Goal: Task Accomplishment & Management: Complete application form

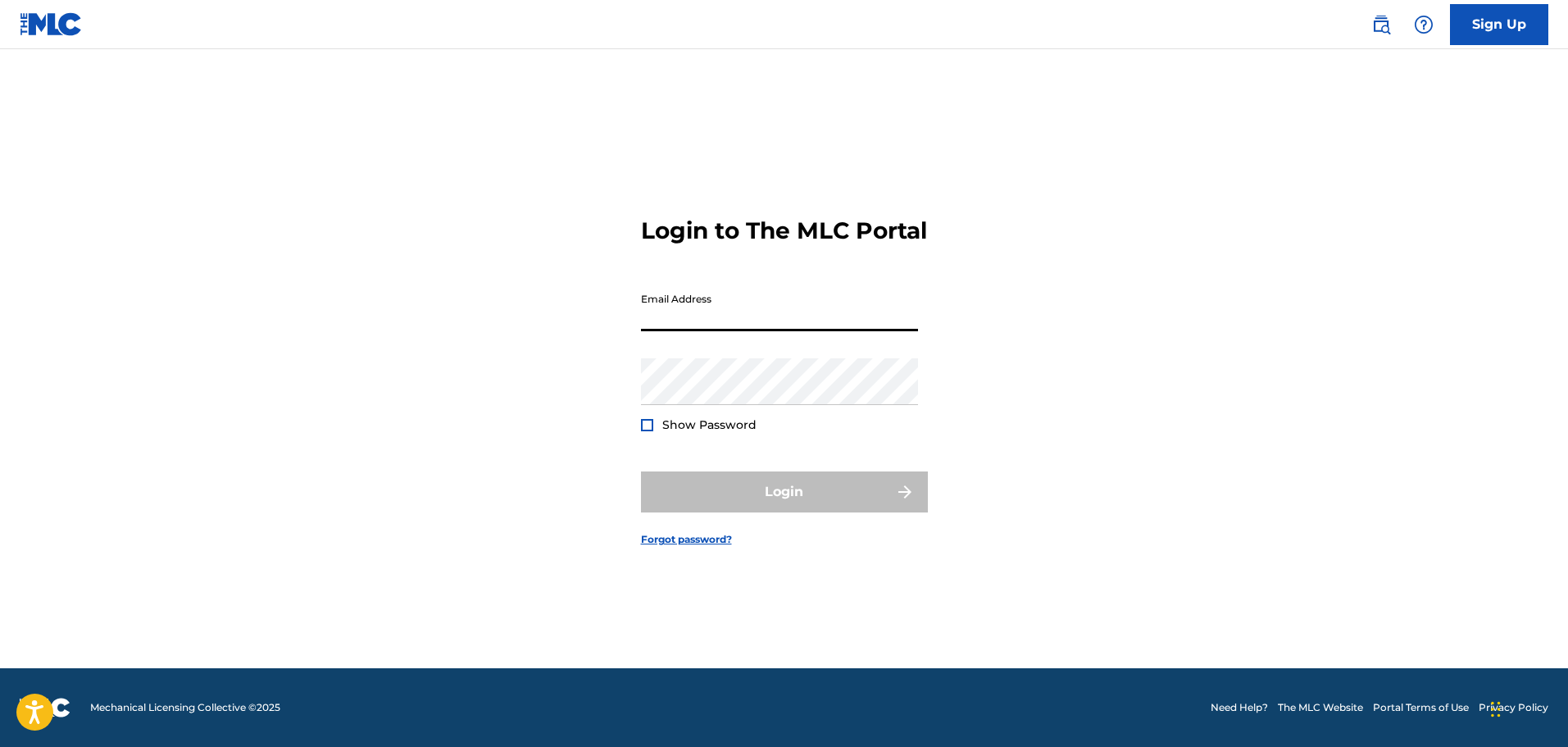
click at [685, 328] on input "Email Address" at bounding box center [779, 308] width 277 height 47
type input "[EMAIL_ADDRESS][DOMAIN_NAME]"
click at [584, 390] on div "Login to The MLC Portal Email Address [EMAIL_ADDRESS][DOMAIN_NAME] Password Sho…" at bounding box center [784, 368] width 1147 height 599
click at [532, 356] on div "Login to The MLC Portal Email Address [EMAIL_ADDRESS][DOMAIN_NAME] Password Sho…" at bounding box center [784, 368] width 1147 height 599
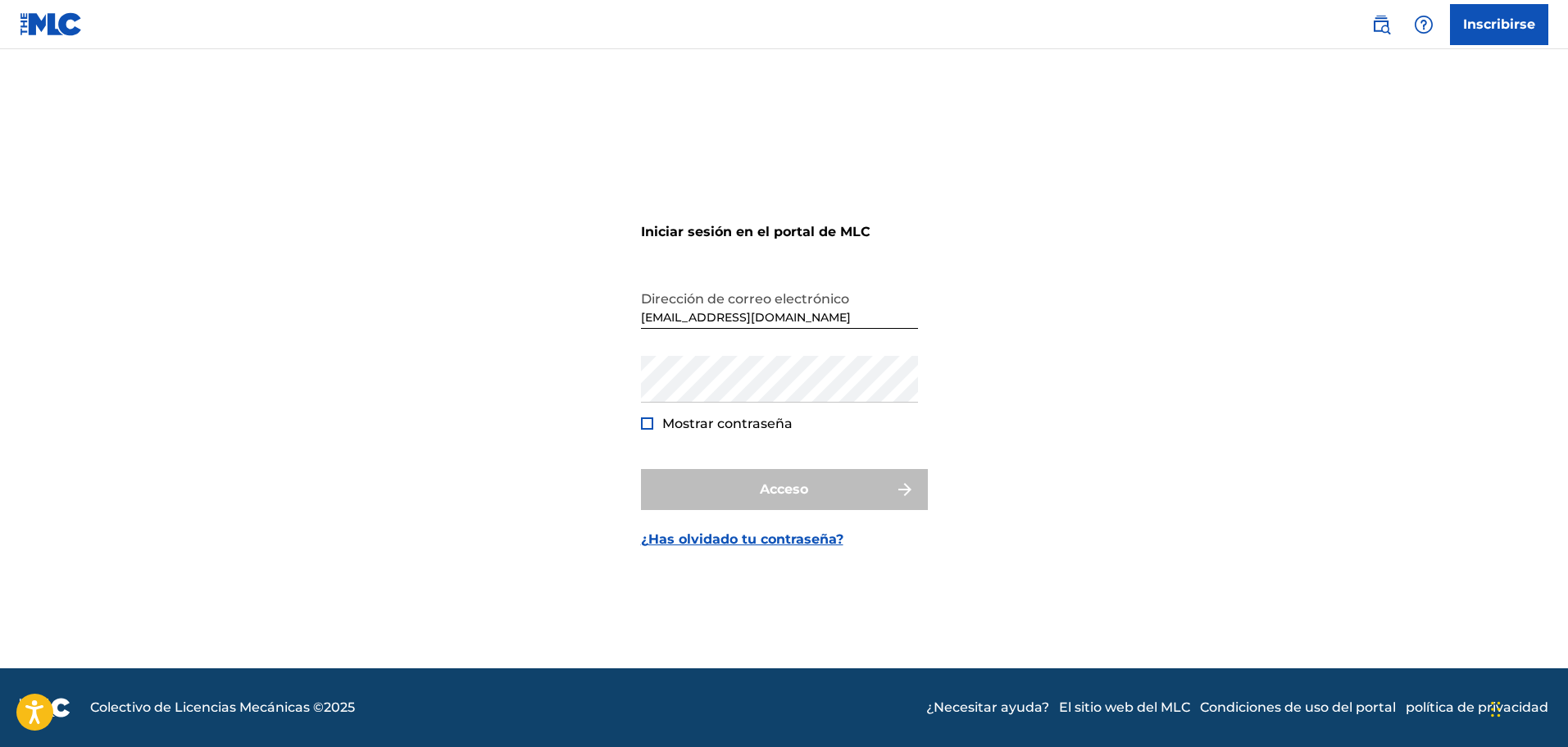
click at [441, 338] on div "Iniciar sesión en el portal de MLC Dirección de correo electrónico [EMAIL_ADDRE…" at bounding box center [784, 368] width 1147 height 599
click at [1486, 27] on font "Inscribirse" at bounding box center [1499, 24] width 72 height 15
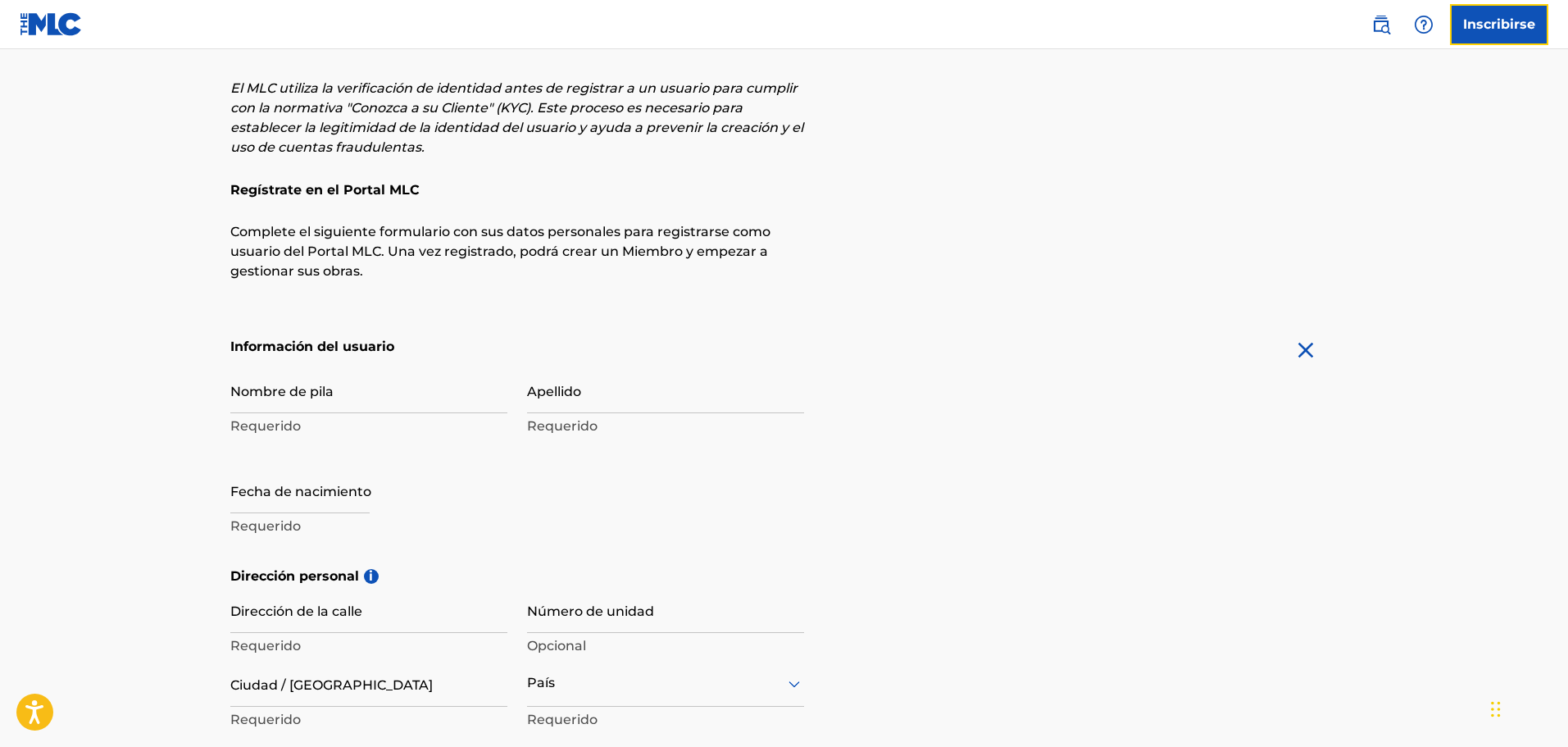
scroll to position [164, 0]
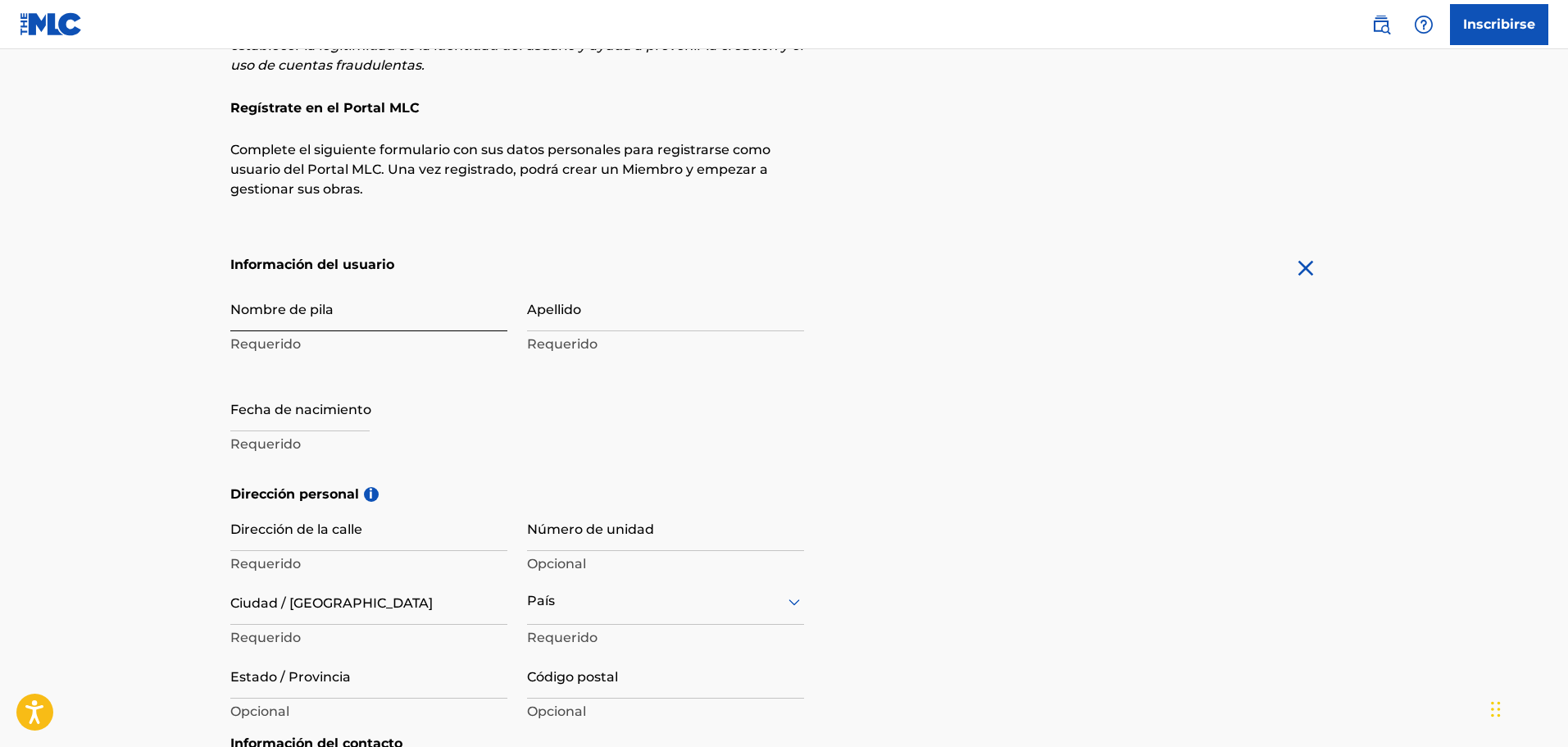
click at [350, 313] on input "Nombre de pila" at bounding box center [368, 308] width 277 height 47
click at [136, 301] on main "El MLC utiliza la verificación de identidad antes de registrar a un usuario par…" at bounding box center [784, 483] width 1568 height 1197
click at [380, 312] on input "Nombre de pila" at bounding box center [368, 308] width 277 height 47
click at [183, 311] on main "El MLC utiliza la verificación de identidad antes de registrar a un usuario par…" at bounding box center [784, 483] width 1568 height 1197
click at [385, 317] on input "Nombre de pila" at bounding box center [368, 308] width 277 height 47
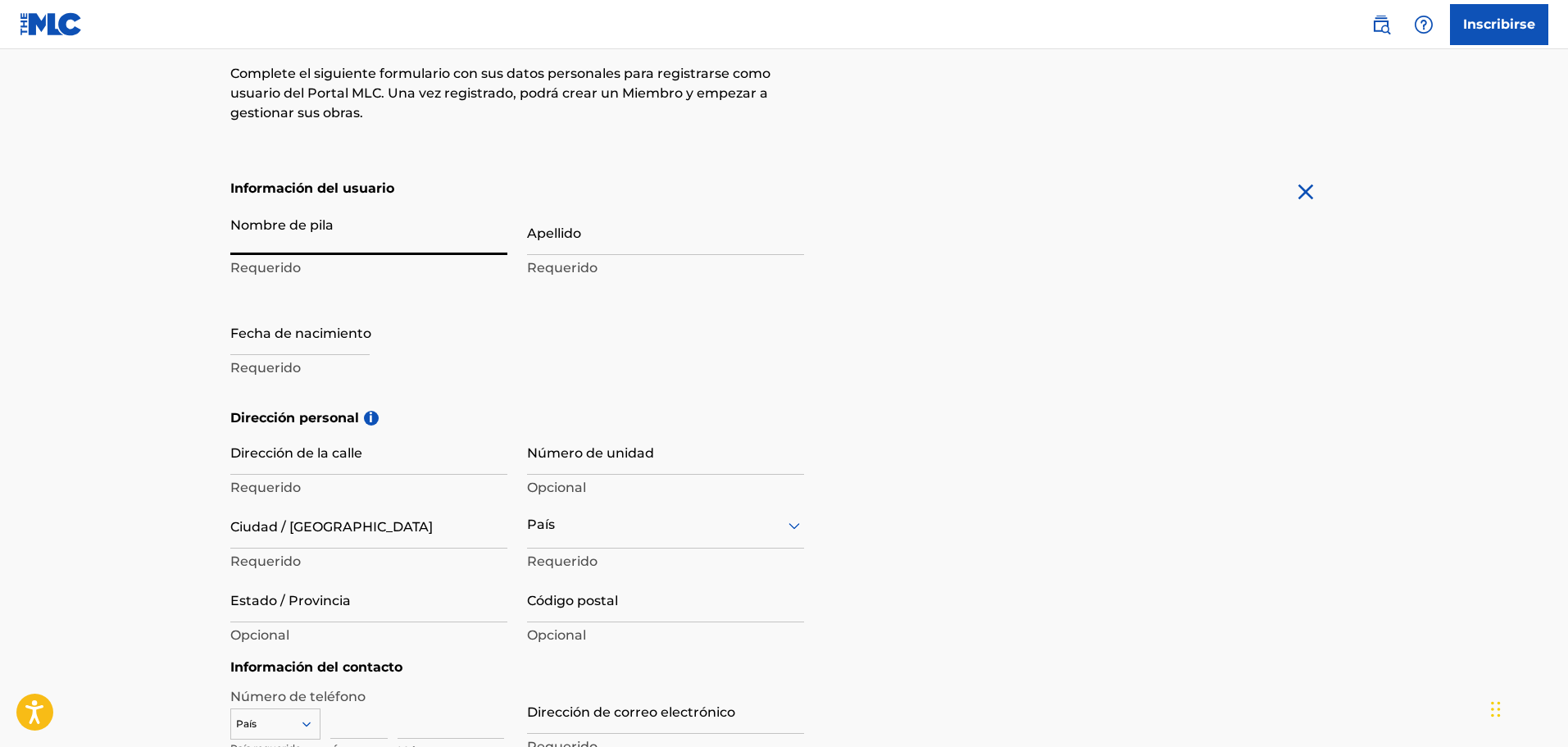
scroll to position [246, 0]
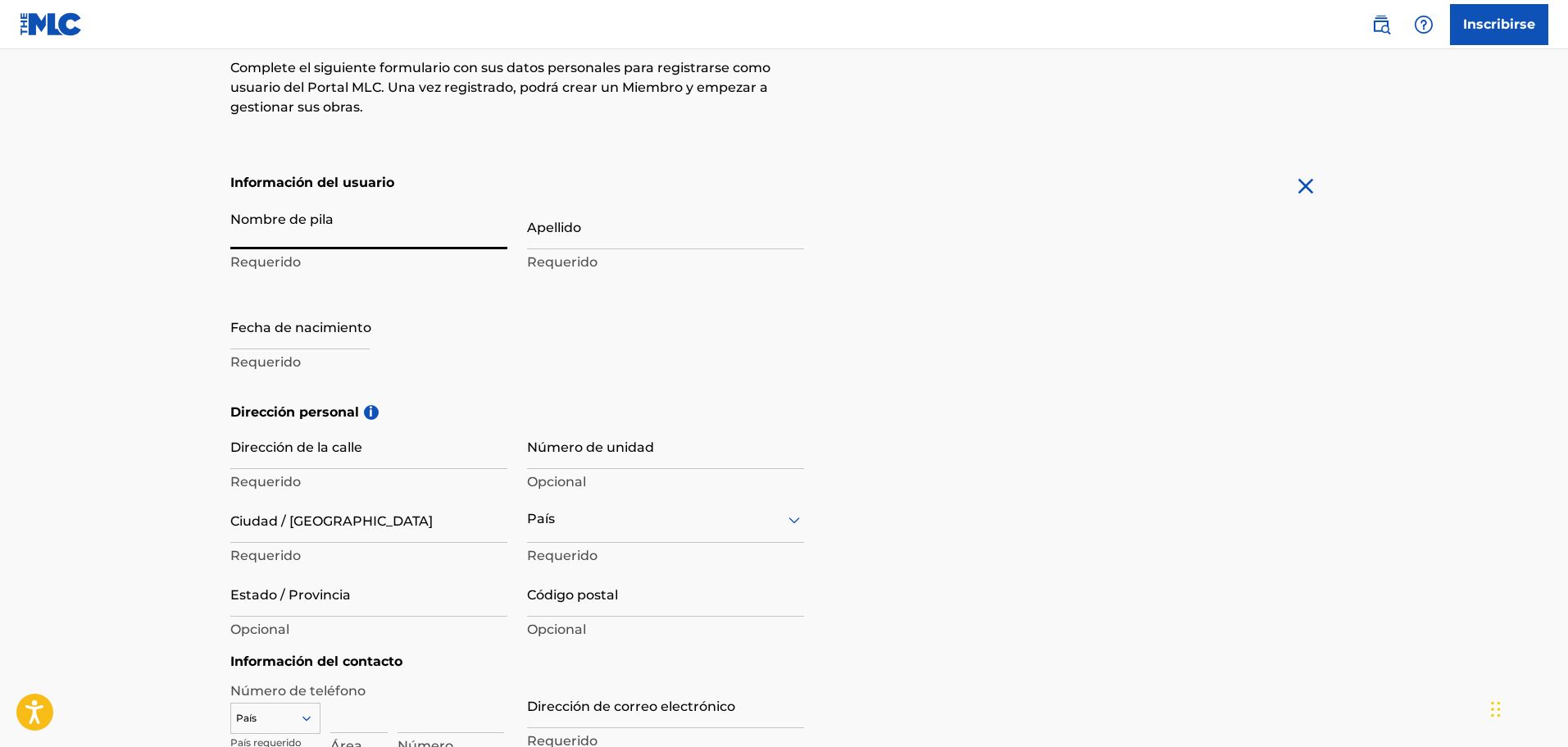
type input "G"
type input "Sign up"
type input "[PERSON_NAME]"
type input "[STREET_ADDRESS][PERSON_NAME]"
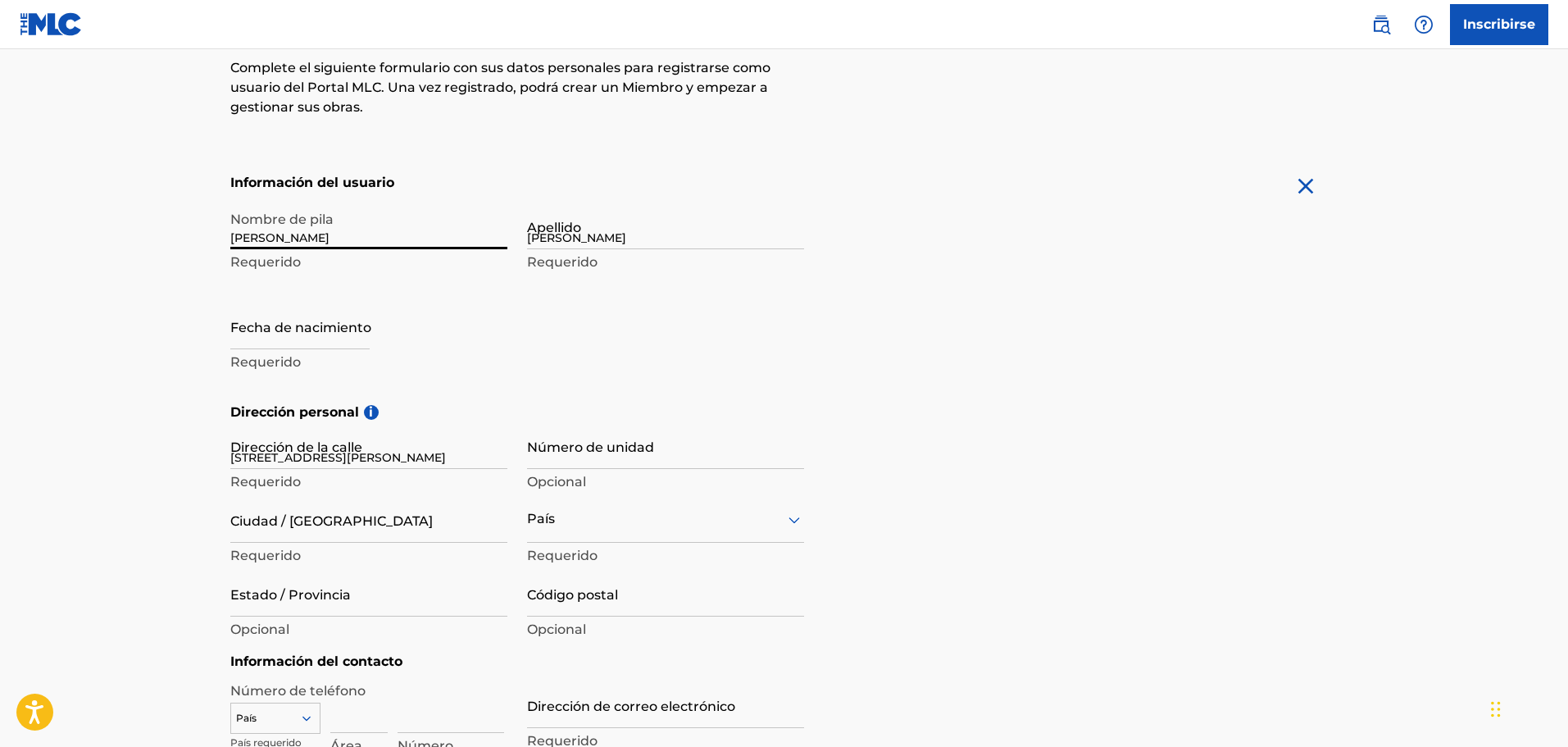
type input "los frailes 2dos"
type input "[PERSON_NAME][DATE]"
type input "[GEOGRAPHIC_DATA]"
type input "11706"
type input "809"
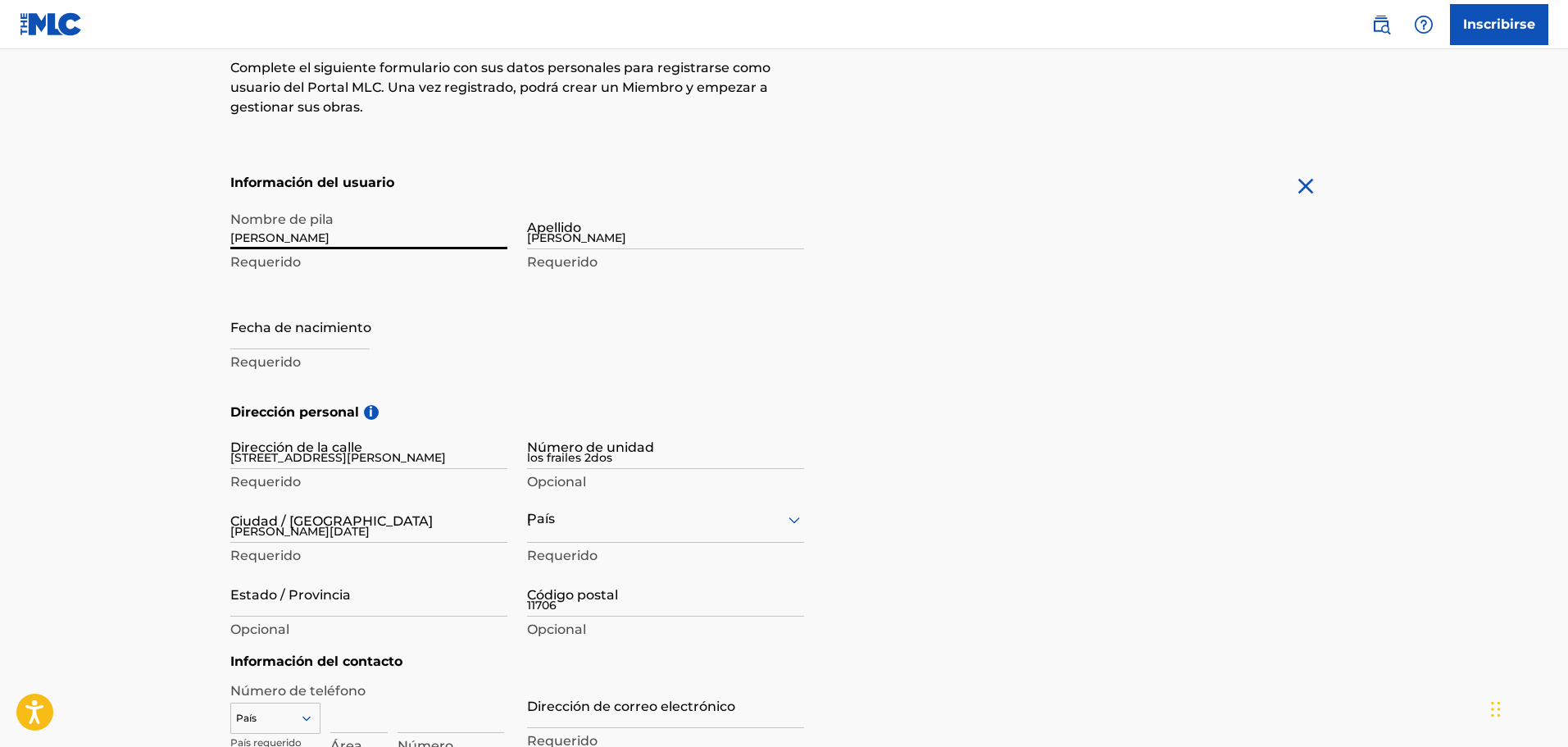
type input "4170006"
type input "[EMAIL_ADDRESS][DOMAIN_NAME]"
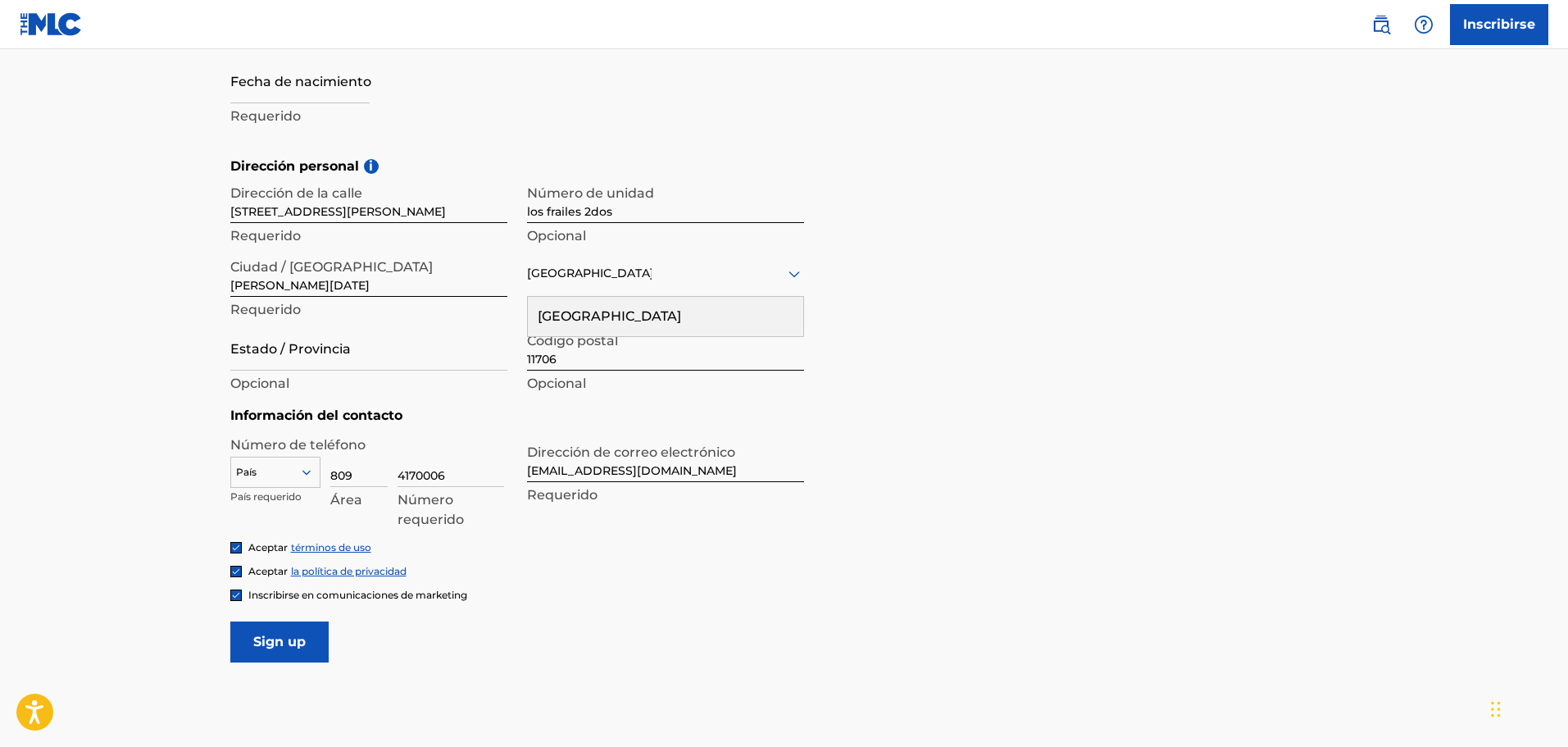
scroll to position [574, 0]
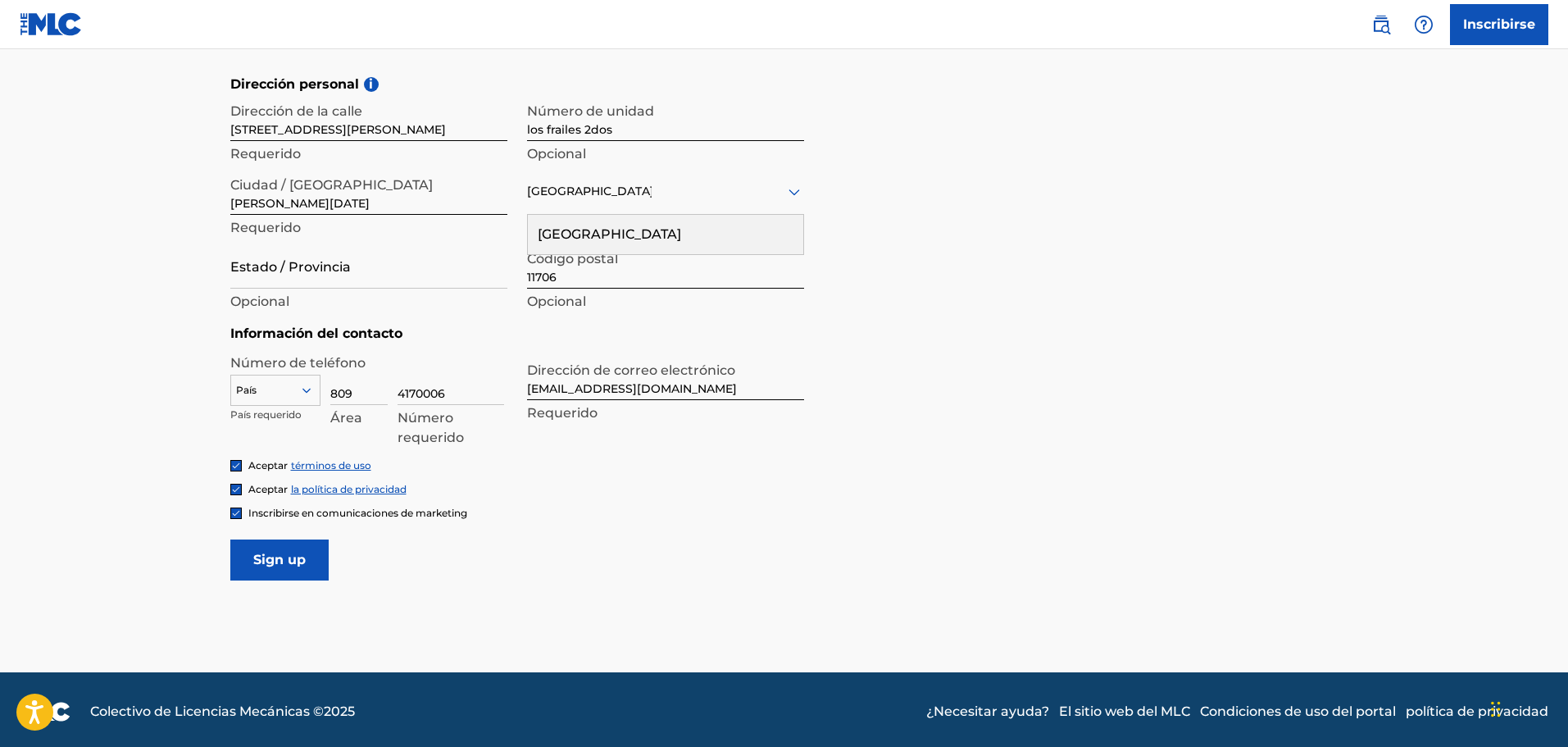
type input "[PERSON_NAME]"
click at [609, 229] on font "[GEOGRAPHIC_DATA]" at bounding box center [609, 234] width 143 height 15
click at [338, 271] on input "Estado / Provincia" at bounding box center [368, 265] width 277 height 47
type input "[PERSON_NAME][DATE]"
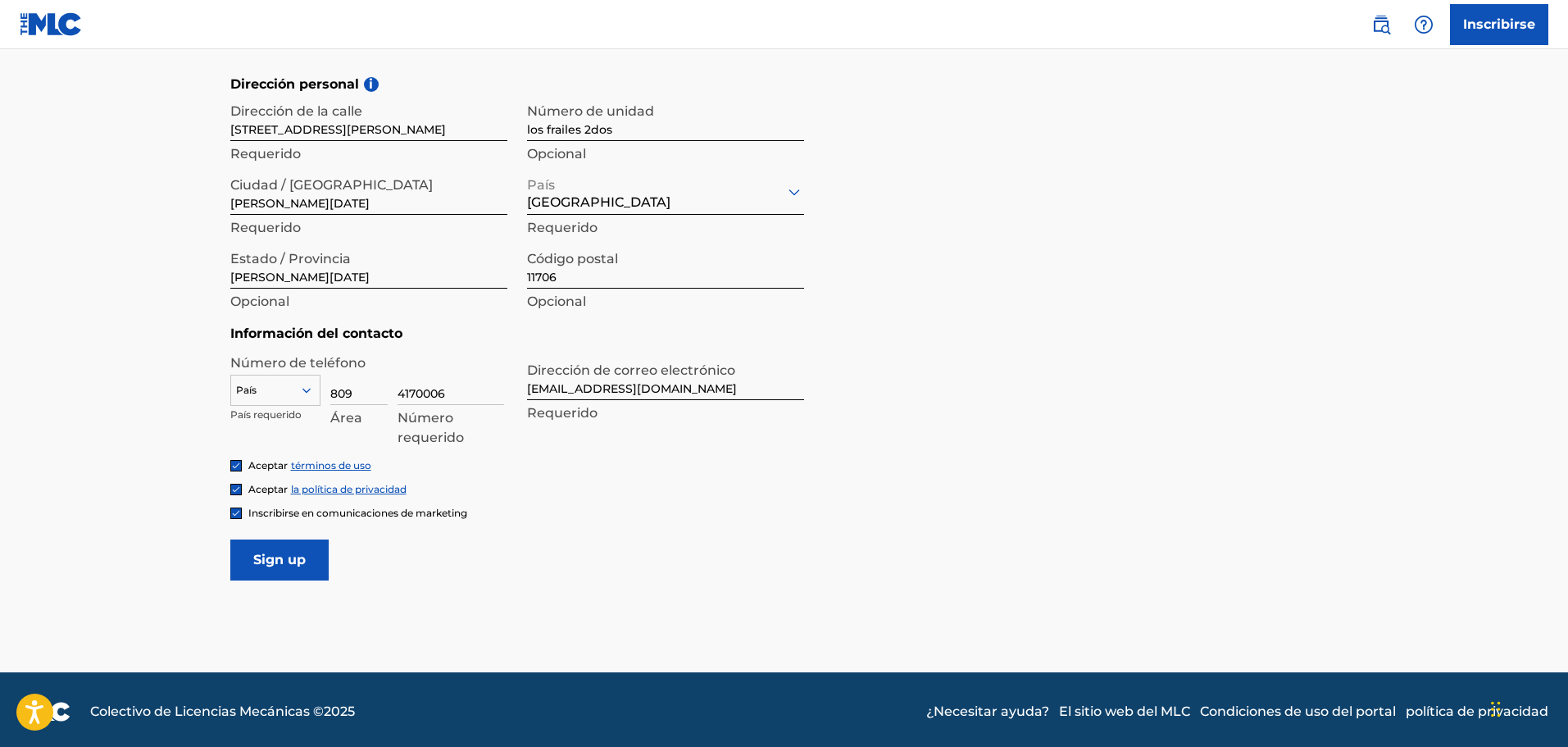
click at [165, 322] on main "El MLC utiliza la verificación de identidad antes de registrar a un usuario par…" at bounding box center [784, 74] width 1568 height 1197
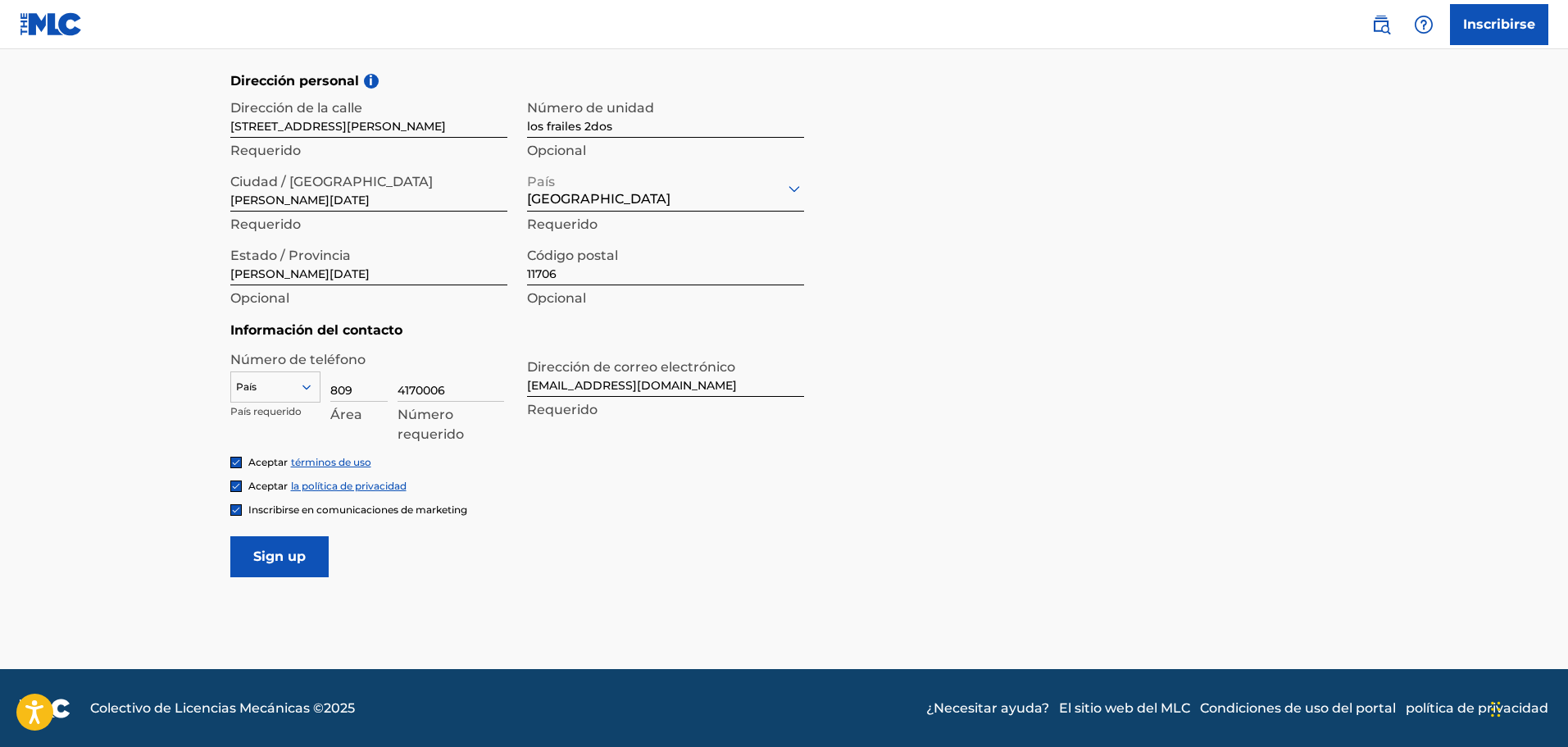
scroll to position [577, 0]
click at [459, 386] on input "4170006" at bounding box center [451, 377] width 106 height 47
type input "4"
click at [367, 385] on input "809" at bounding box center [359, 377] width 57 height 47
type input "8"
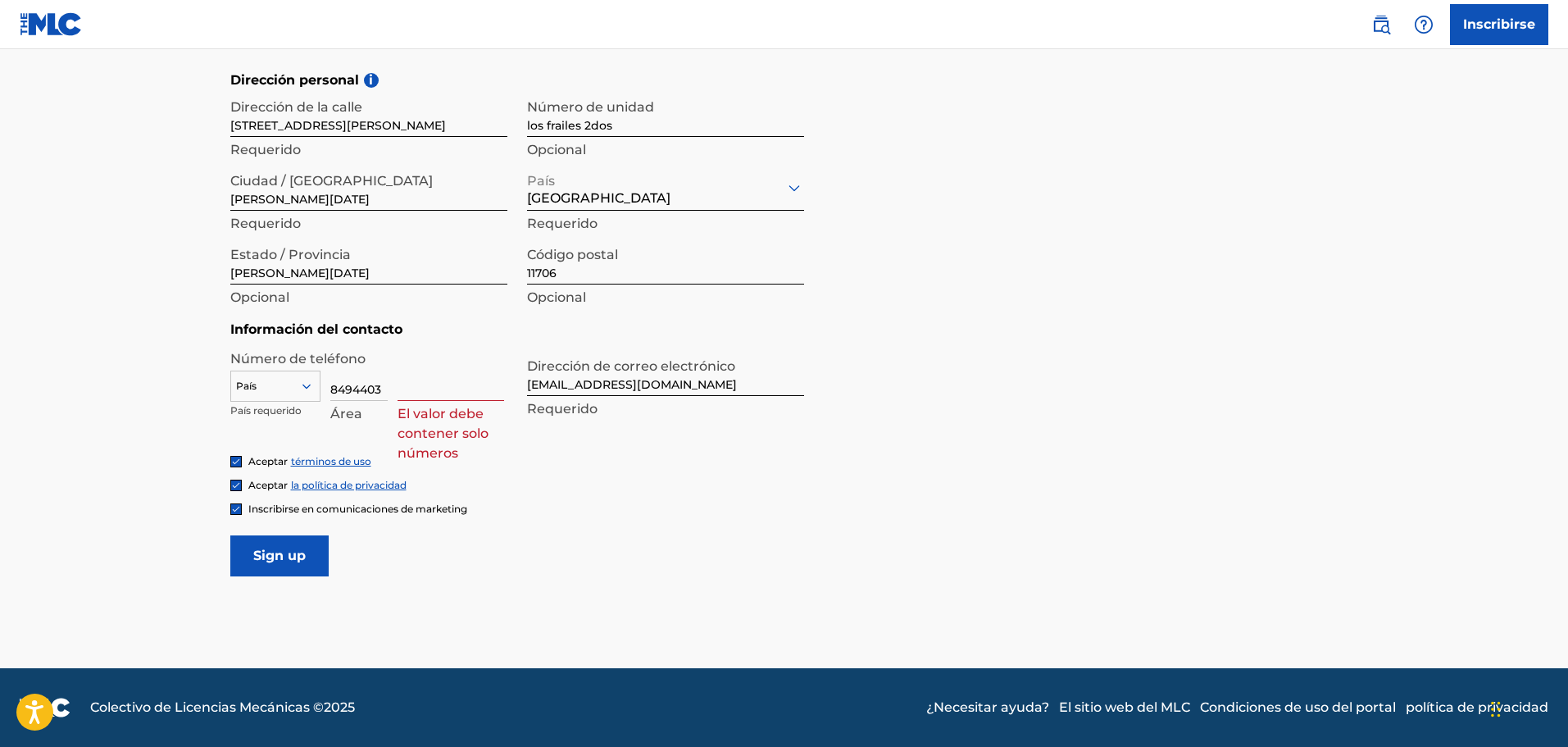
scroll to position [0, 0]
type input "849"
click at [422, 385] on input at bounding box center [451, 377] width 106 height 47
type input "4403460"
click at [165, 415] on main "El MLC utiliza la verificación de identidad antes de registrar a un usuario par…" at bounding box center [784, 69] width 1568 height 1197
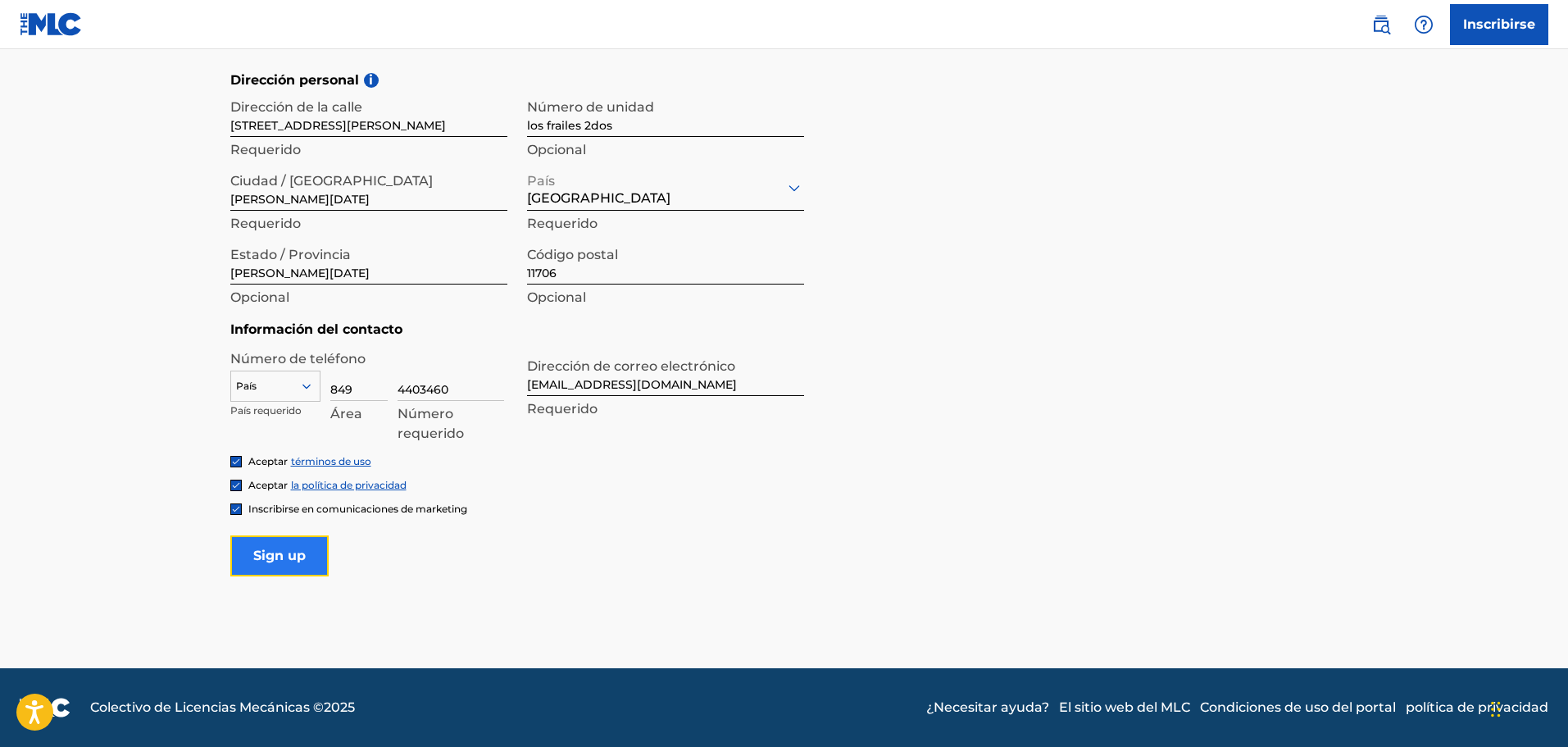
click at [276, 552] on input "Sign up" at bounding box center [279, 556] width 99 height 41
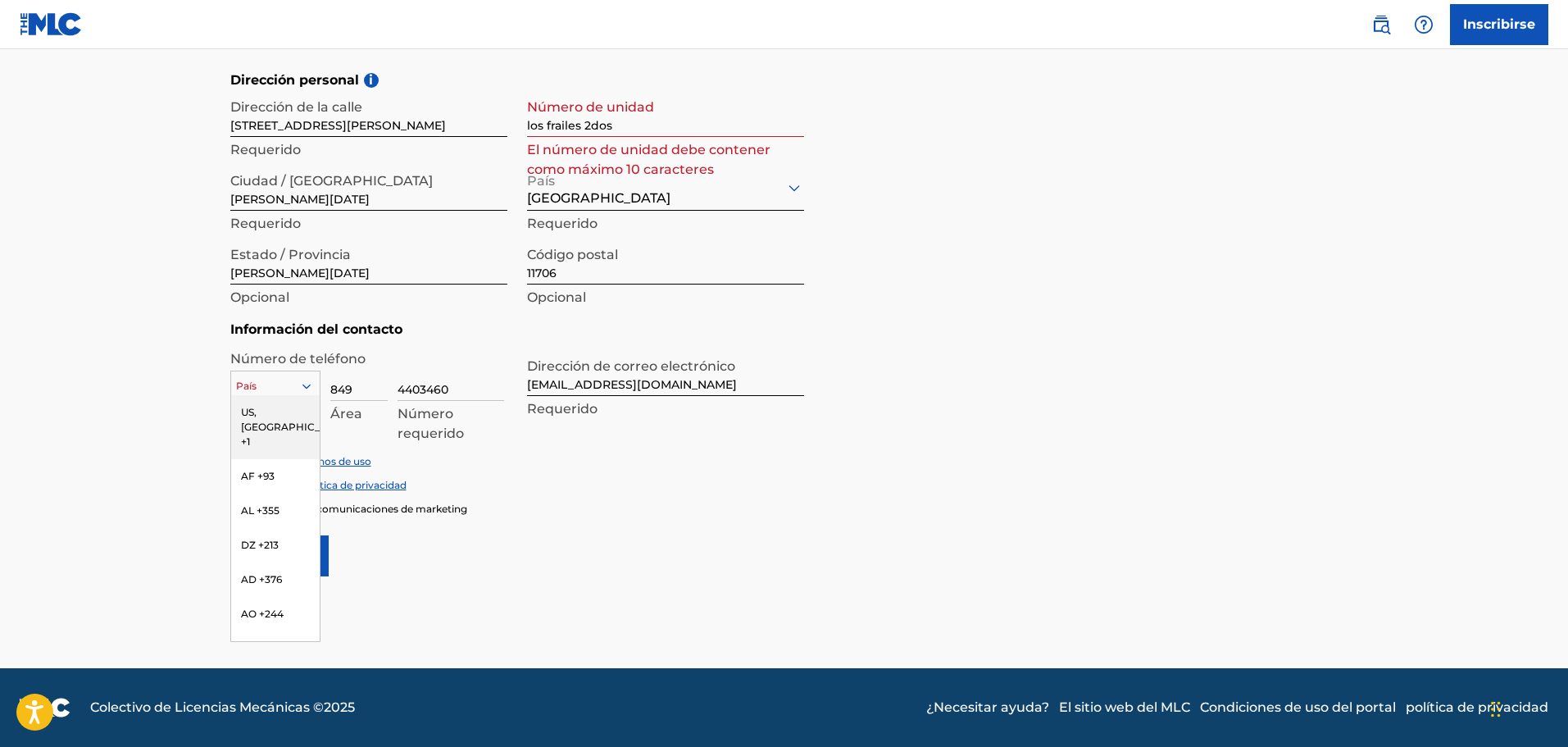
click at [266, 385] on div at bounding box center [275, 385] width 88 height 18
type input "r"
type input "d"
type input "r"
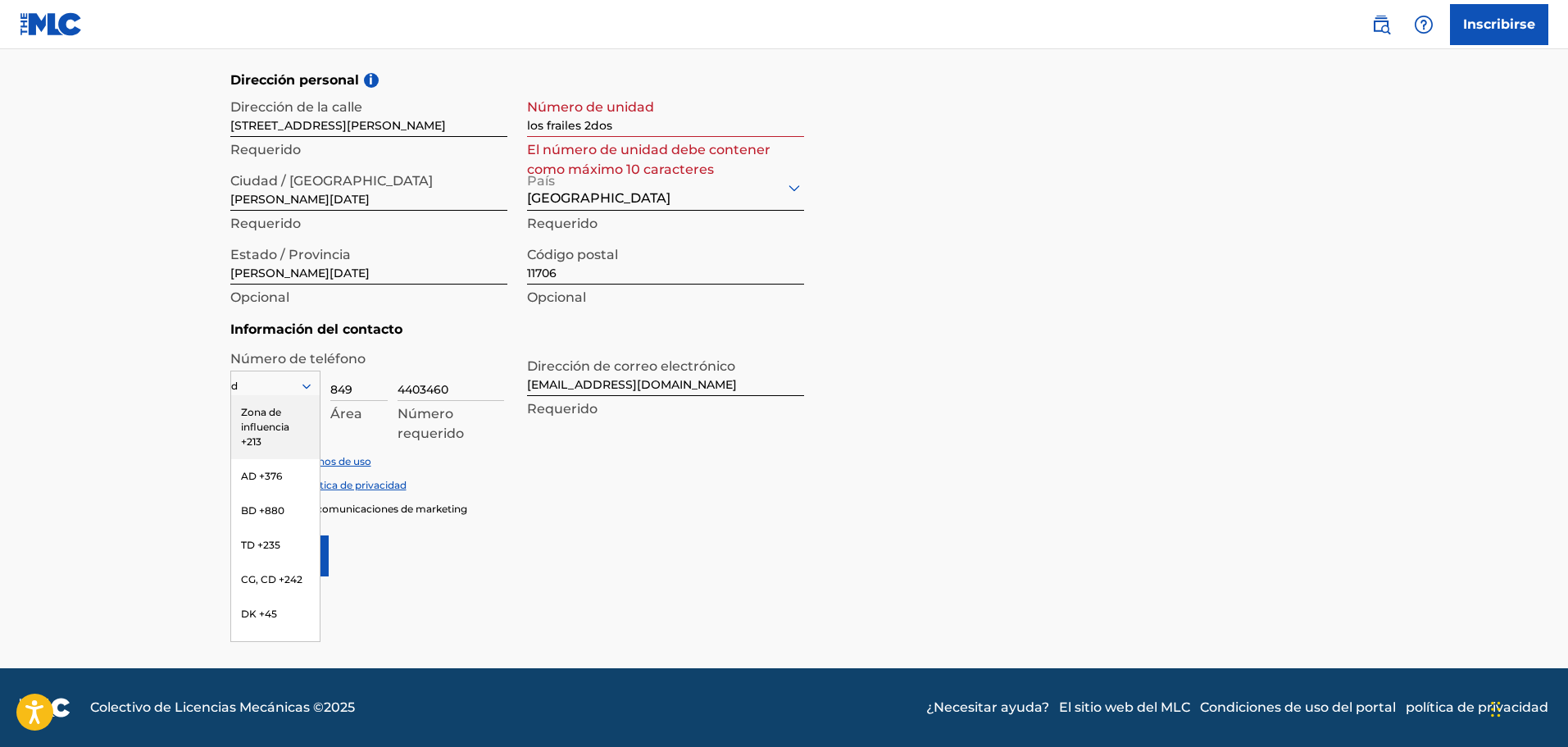
type input "do"
click at [263, 414] on font "HAGA +1809" at bounding box center [271, 412] width 61 height 12
click at [303, 387] on icon at bounding box center [306, 386] width 9 height 5
click at [269, 386] on div at bounding box center [275, 385] width 88 height 18
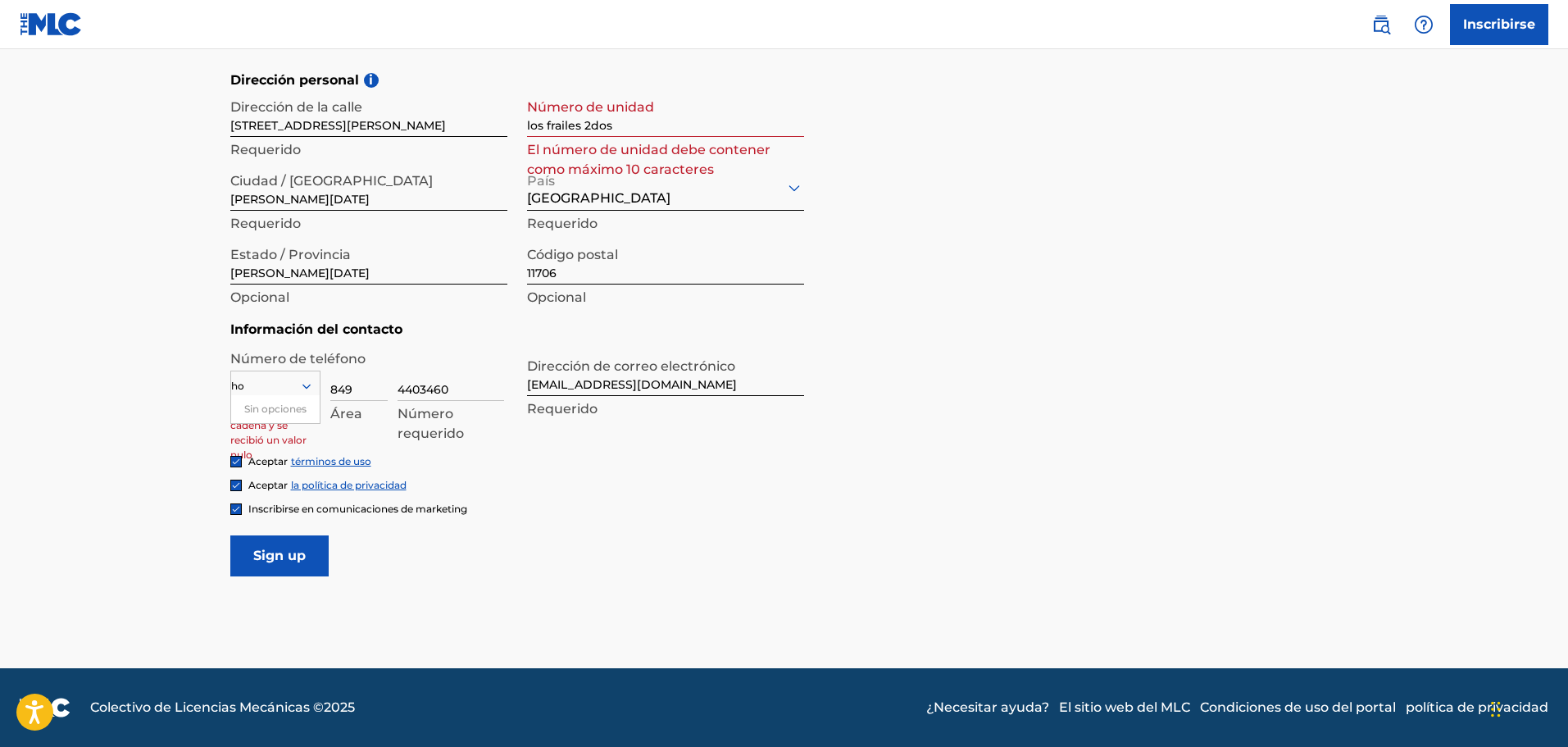
type input "h"
click at [137, 407] on main "El MLC utiliza la verificación de identidad antes de registrar a un usuario par…" at bounding box center [784, 69] width 1568 height 1197
drag, startPoint x: 468, startPoint y: 381, endPoint x: 347, endPoint y: 387, distance: 121.1
click at [347, 387] on div "País Se esperaba una cadena y se recibió un valor nulo 849 Área 4403460 Número …" at bounding box center [368, 391] width 277 height 74
click at [361, 388] on input "849" at bounding box center [359, 377] width 57 height 47
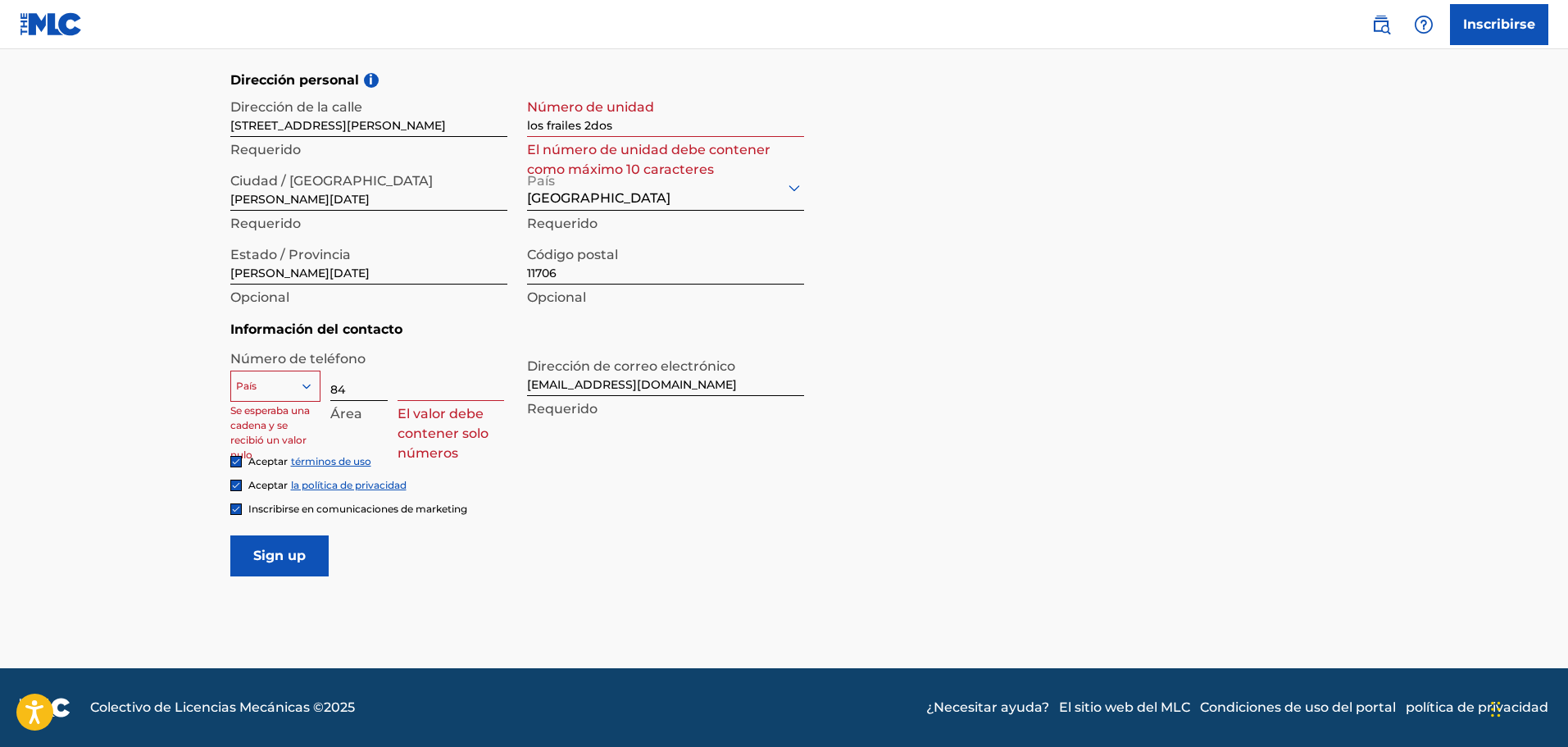
type input "8"
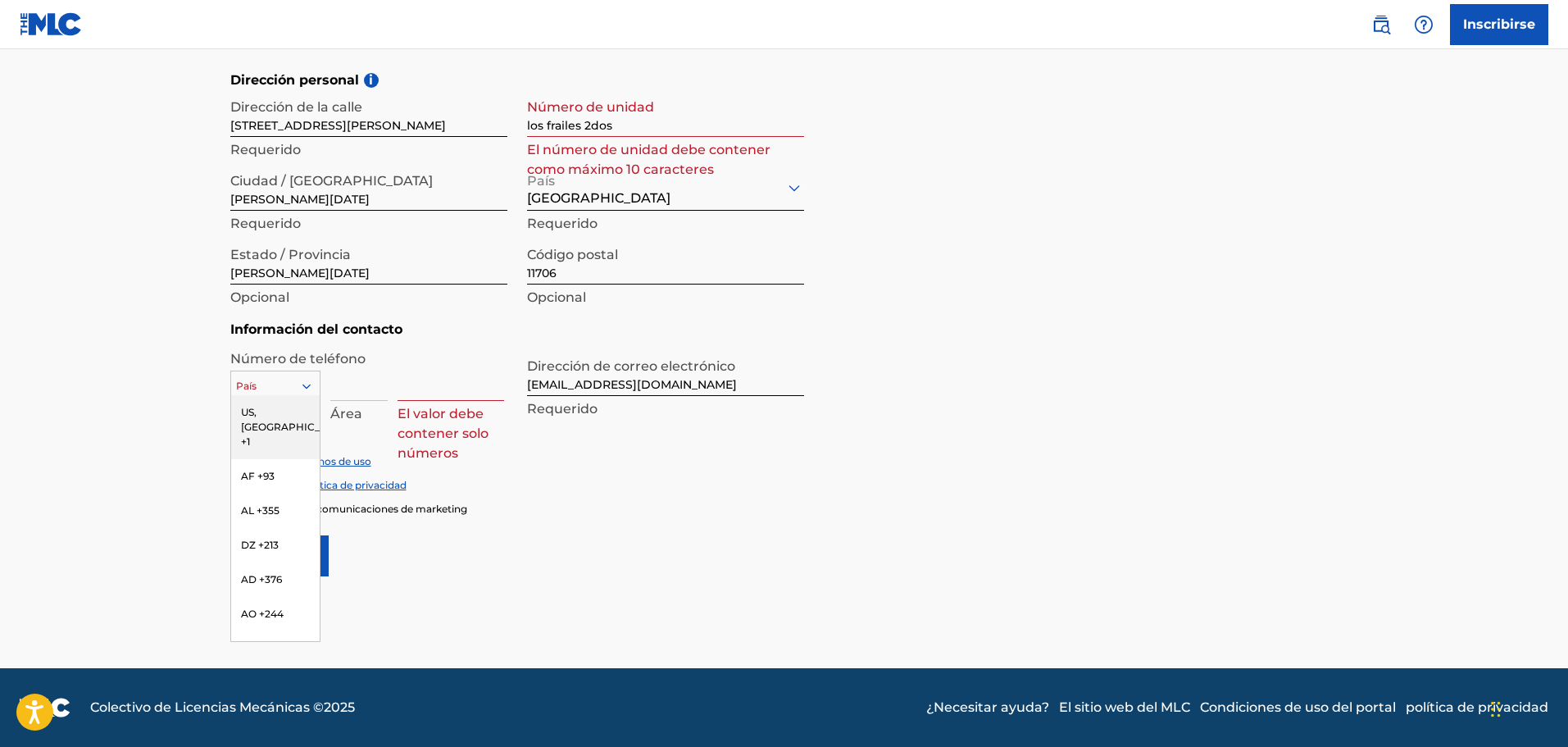
click at [273, 385] on div at bounding box center [275, 385] width 88 height 18
type input "do"
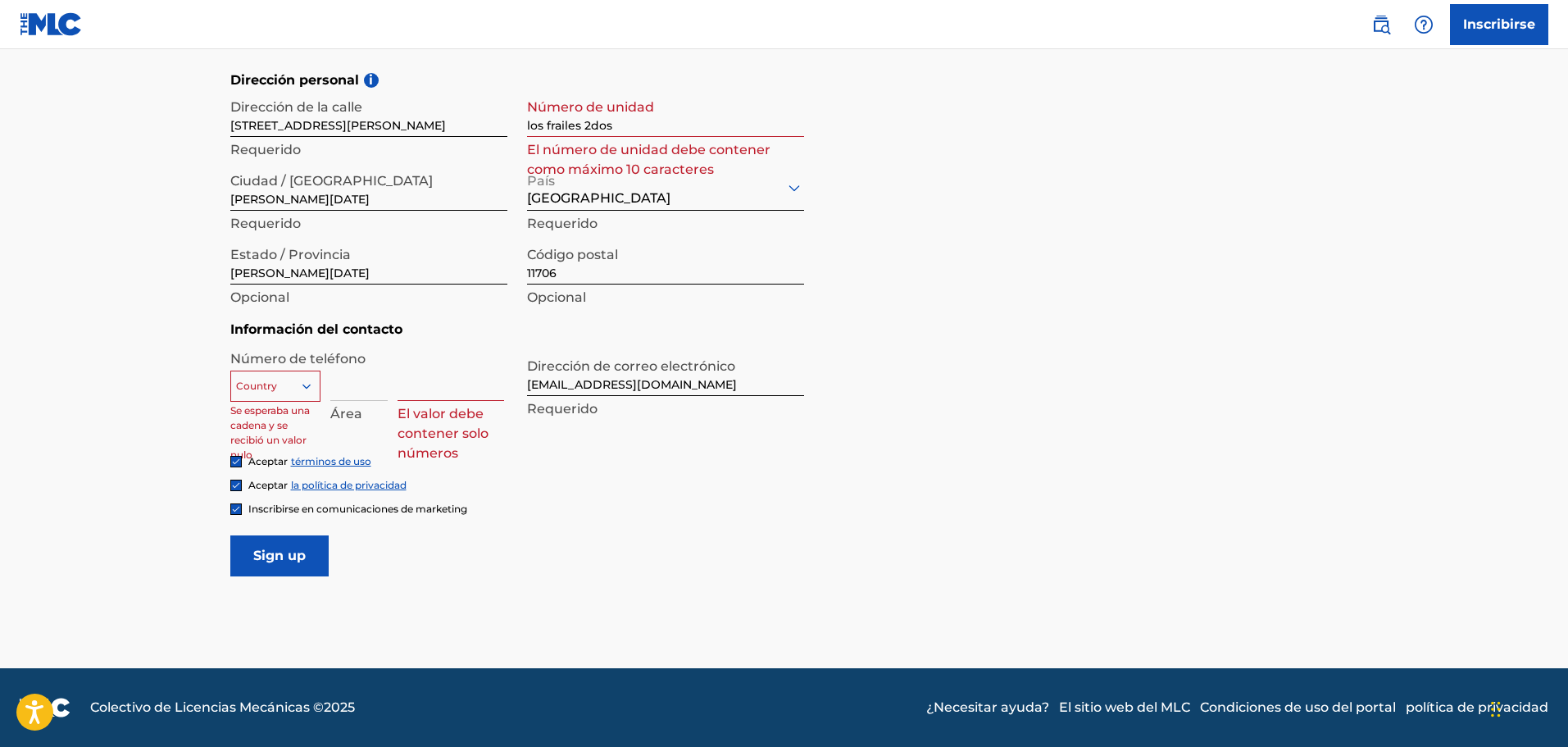
click at [270, 375] on div "Country" at bounding box center [275, 385] width 90 height 31
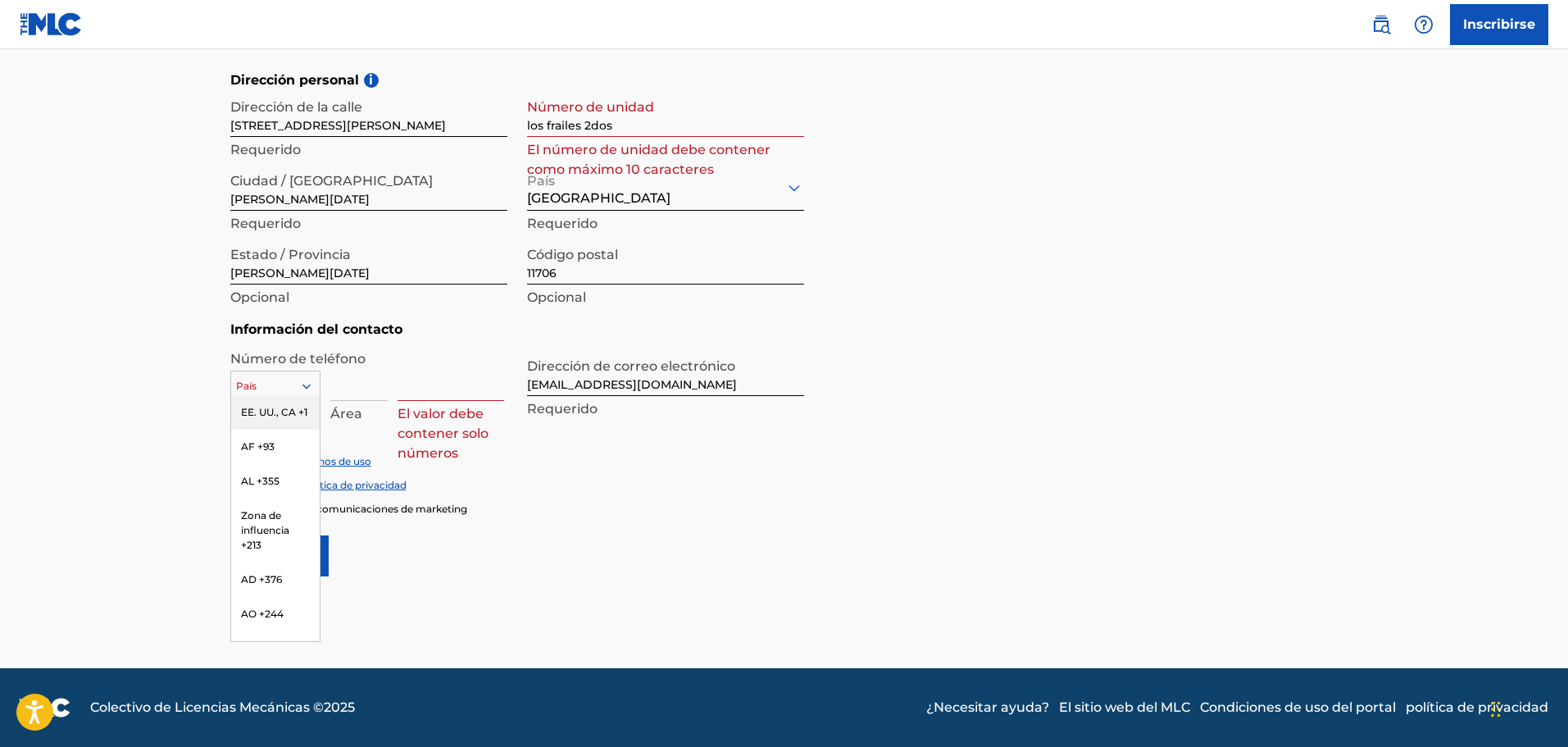
click at [266, 379] on div at bounding box center [275, 385] width 88 height 18
type input "8"
click at [140, 427] on main "El MLC utiliza la verificación de identidad antes de registrar a un usuario par…" at bounding box center [784, 69] width 1568 height 1197
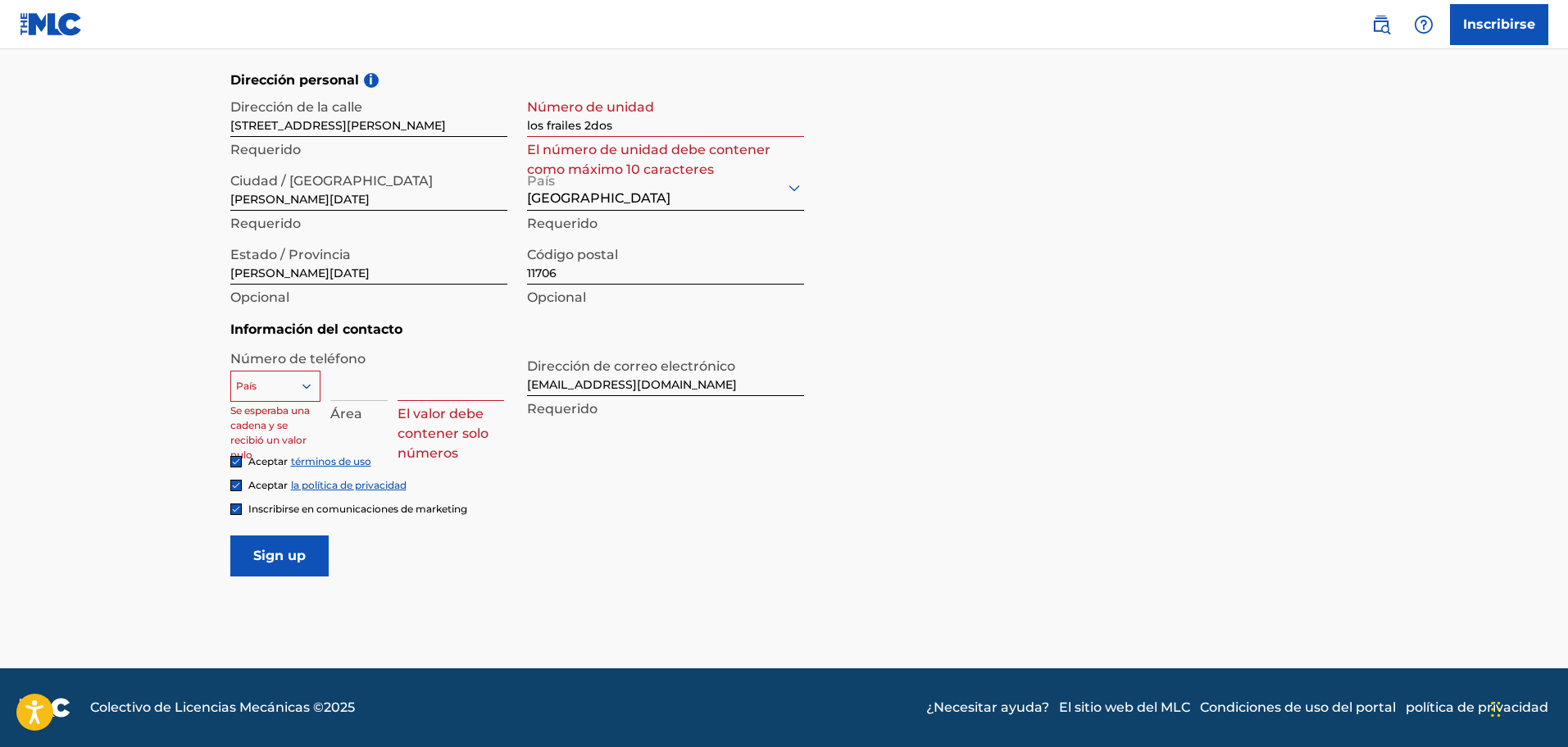
click at [183, 391] on main "El MLC utiliza la verificación de identidad antes de registrar a un usuario par…" at bounding box center [784, 69] width 1568 height 1197
